Goal: Information Seeking & Learning: Understand process/instructions

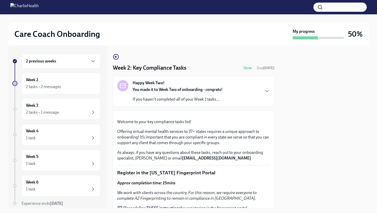
scroll to position [462, 0]
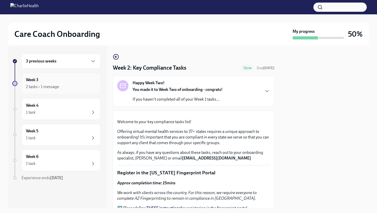
click at [67, 84] on div "2 tasks • 1 message" at bounding box center [61, 87] width 70 height 6
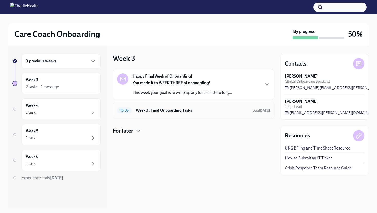
click at [164, 109] on h6 "Week 3: Final Onboarding Tasks" at bounding box center [192, 111] width 112 height 6
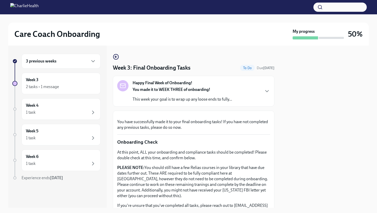
click at [177, 93] on div "You made it to WEEK THREE of onboarding! This week your goal is to wrap up any …" at bounding box center [181, 94] width 99 height 15
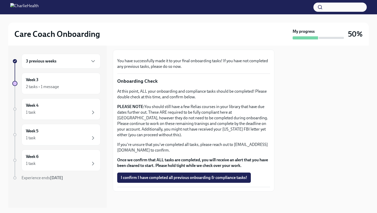
scroll to position [258, 0]
click at [81, 63] on div "3 previous weeks" at bounding box center [61, 61] width 70 height 6
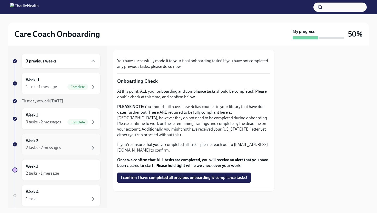
click at [88, 148] on div "2 tasks • 2 messages" at bounding box center [61, 148] width 70 height 6
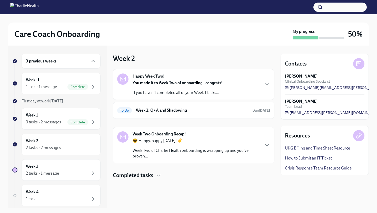
click at [185, 143] on p "😎 Happy, happy Friday! ☀️" at bounding box center [195, 141] width 127 height 6
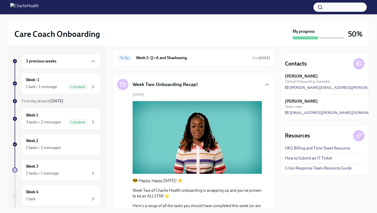
scroll to position [69, 0]
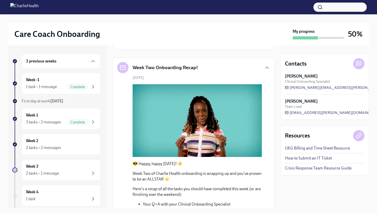
click at [201, 72] on div "Week Two Onboarding Recap!" at bounding box center [193, 67] width 153 height 11
click at [242, 69] on div "Week Two Onboarding Recap!" at bounding box center [193, 67] width 153 height 11
click at [269, 67] on icon "button" at bounding box center [267, 68] width 6 height 6
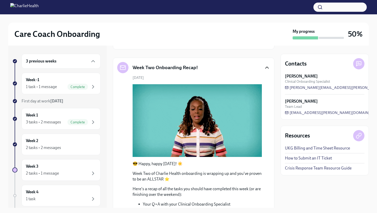
scroll to position [0, 0]
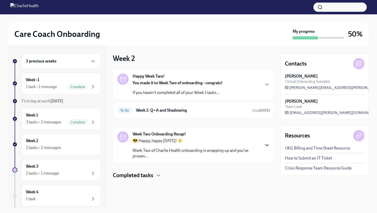
click at [160, 182] on div at bounding box center [193, 187] width 161 height 16
click at [158, 176] on icon "button" at bounding box center [158, 176] width 3 height 2
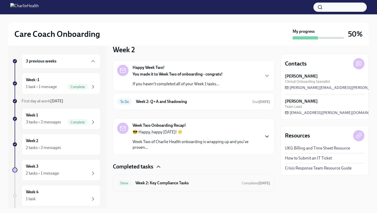
click at [181, 178] on div "Done Week 2: Key Compliance Tasks Completed 2 days ago" at bounding box center [193, 183] width 161 height 17
click at [189, 184] on h6 "Week 2: Key Compliance Tasks" at bounding box center [186, 183] width 102 height 6
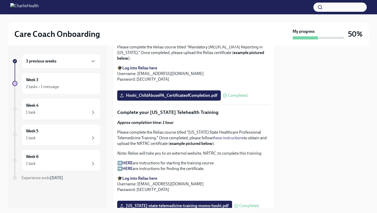
scroll to position [525, 0]
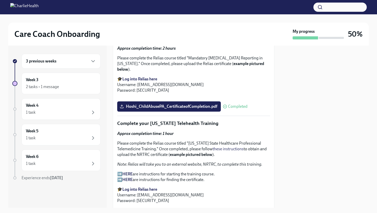
click at [178, 12] on strong "Find your [US_STATE]-specific Relias trainings here" at bounding box center [167, 9] width 90 height 5
click at [77, 78] on div "Week 3 2 tasks • 1 message" at bounding box center [61, 83] width 70 height 13
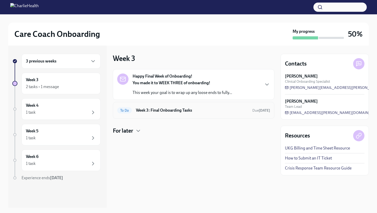
click at [181, 110] on h6 "Week 3: Final Onboarding Tasks" at bounding box center [192, 111] width 112 height 6
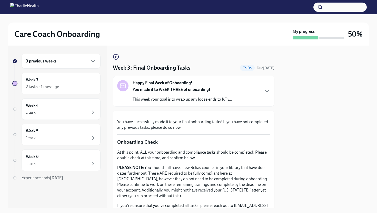
click at [178, 115] on button "Zoom image" at bounding box center [193, 115] width 76 height 0
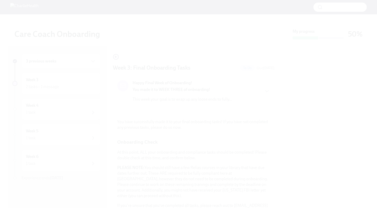
click at [57, 122] on button "Unzoom image" at bounding box center [188, 106] width 377 height 213
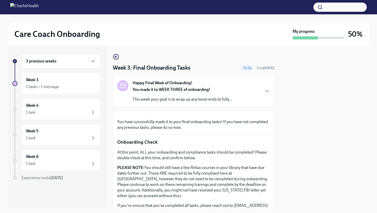
click at [124, 115] on div at bounding box center [193, 115] width 153 height 0
click at [214, 96] on div "You made it to WEEK THREE of onboarding! This week your goal is to wrap up any …" at bounding box center [181, 94] width 99 height 15
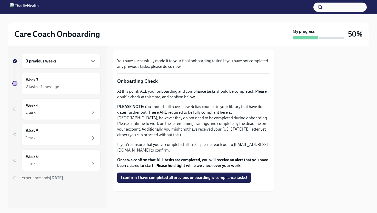
scroll to position [258, 0]
